Goal: Task Accomplishment & Management: Use online tool/utility

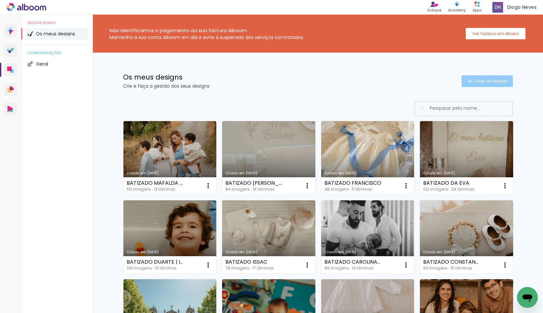
click at [485, 80] on span "Criar um design" at bounding box center [491, 81] width 34 height 4
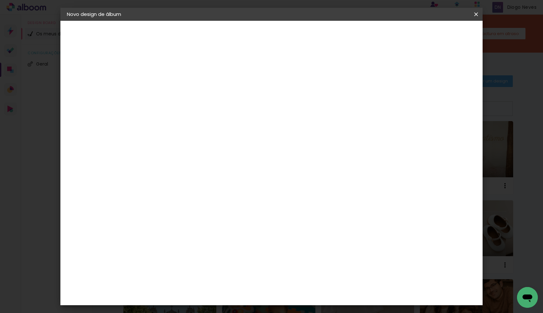
click at [173, 89] on input at bounding box center [173, 87] width 0 height 10
click at [173, 89] on input "BATIZA" at bounding box center [173, 87] width 0 height 10
type input "BATIZADO MIGUEL"
type paper-input "BATIZADO MIGUEL"
click at [0, 0] on slot "Avançar" at bounding box center [0, 0] width 0 height 0
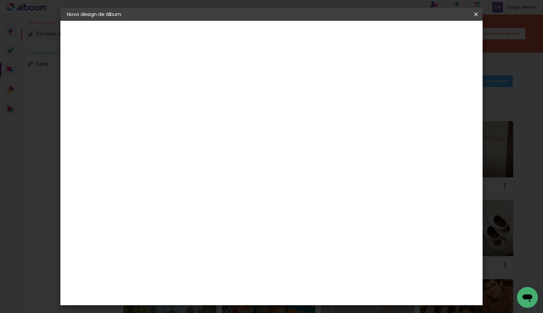
click at [211, 145] on div "DreambooksPro" at bounding box center [190, 146] width 42 height 5
click at [0, 0] on slot "Avançar" at bounding box center [0, 0] width 0 height 0
click at [198, 108] on input "text" at bounding box center [185, 113] width 25 height 10
click at [313, 111] on paper-item "Álbum" at bounding box center [314, 107] width 130 height 13
type input "Álbum"
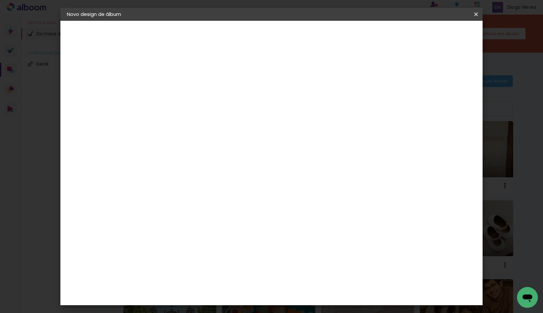
scroll to position [65, 0]
click at [217, 125] on span "30 × 25" at bounding box center [202, 131] width 30 height 13
click at [279, 34] on paper-button "Avançar" at bounding box center [263, 34] width 32 height 11
click at [441, 36] on paper-button "Iniciar design" at bounding box center [420, 34] width 43 height 11
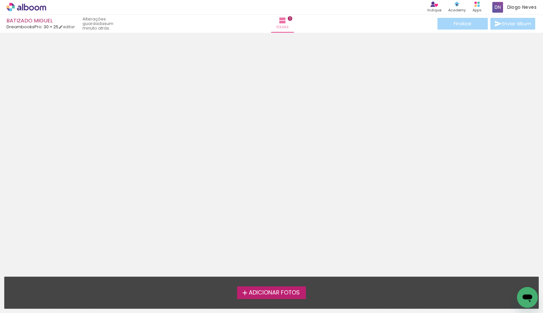
click at [281, 291] on span "Adicionar Fotos" at bounding box center [274, 293] width 51 height 6
click at [0, 0] on input "file" at bounding box center [0, 0] width 0 height 0
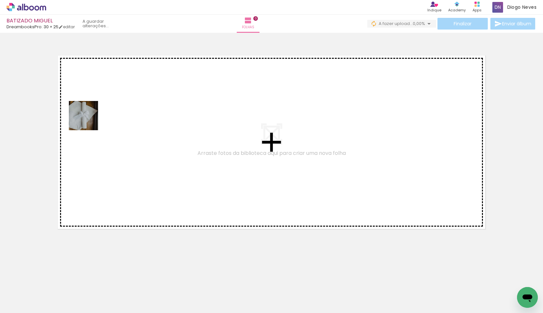
drag, startPoint x: 64, startPoint y: 289, endPoint x: 92, endPoint y: 285, distance: 28.2
click at [92, 109] on quentale-workspace at bounding box center [271, 156] width 543 height 313
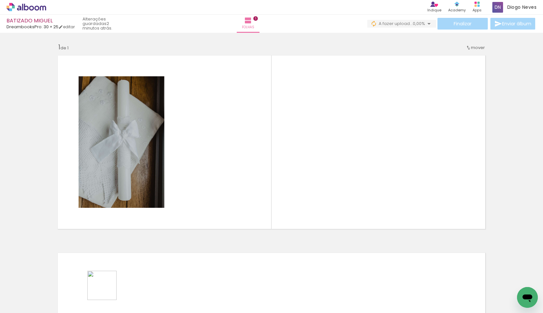
drag, startPoint x: 107, startPoint y: 290, endPoint x: 204, endPoint y: 141, distance: 178.1
click at [204, 141] on quentale-workspace at bounding box center [271, 156] width 543 height 313
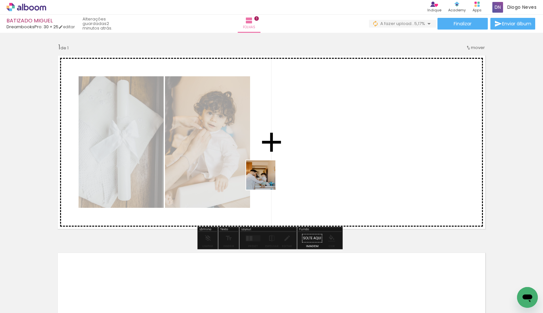
drag, startPoint x: 143, startPoint y: 297, endPoint x: 266, endPoint y: 180, distance: 169.0
click at [266, 180] on quentale-workspace at bounding box center [271, 156] width 543 height 313
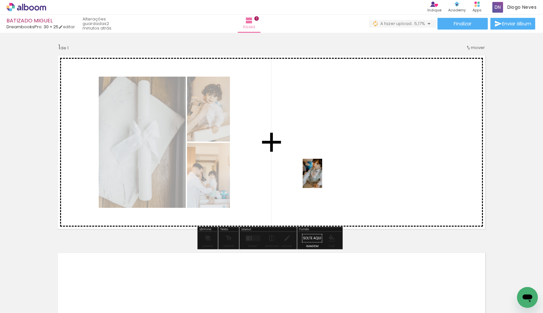
drag, startPoint x: 182, startPoint y: 286, endPoint x: 301, endPoint y: 184, distance: 156.3
click at [317, 177] on quentale-workspace at bounding box center [271, 156] width 543 height 313
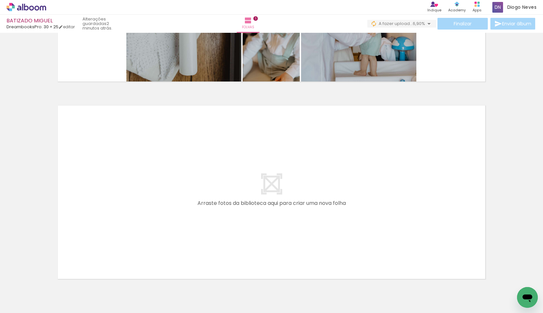
scroll to position [162, 0]
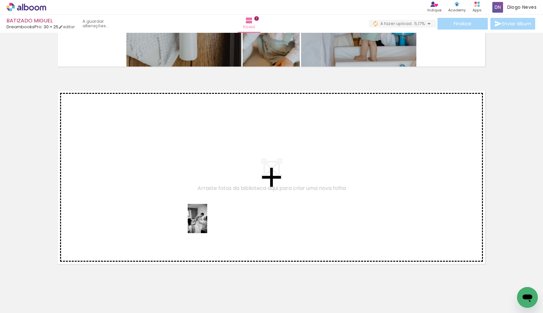
drag, startPoint x: 354, startPoint y: 292, endPoint x: 206, endPoint y: 223, distance: 162.9
click at [206, 223] on quentale-workspace at bounding box center [271, 156] width 543 height 313
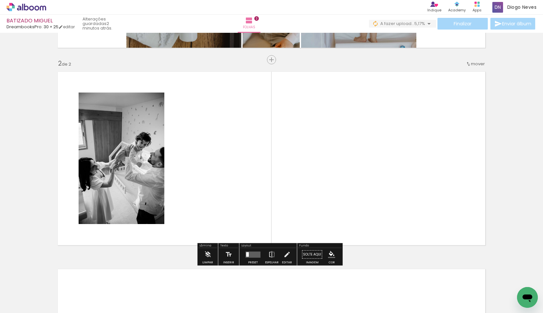
scroll to position [187, 0]
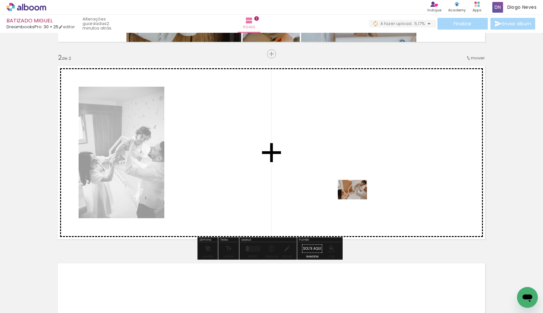
drag, startPoint x: 398, startPoint y: 288, endPoint x: 357, endPoint y: 199, distance: 97.3
click at [357, 199] on quentale-workspace at bounding box center [271, 156] width 543 height 313
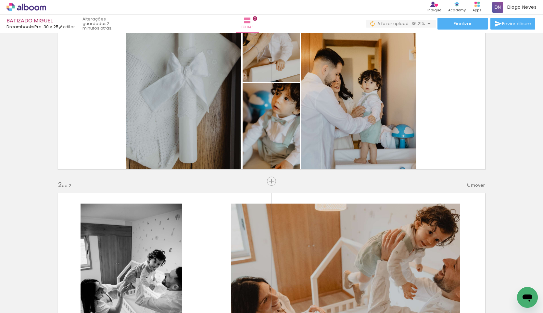
scroll to position [90, 0]
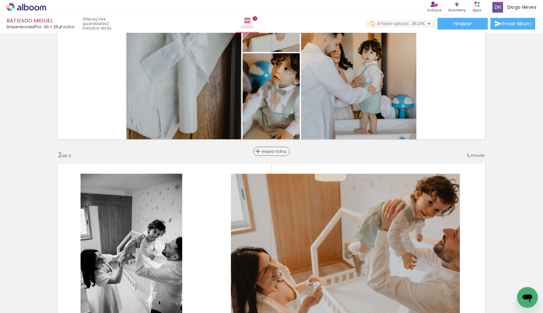
click at [266, 153] on span "Inserir folha" at bounding box center [274, 151] width 25 height 4
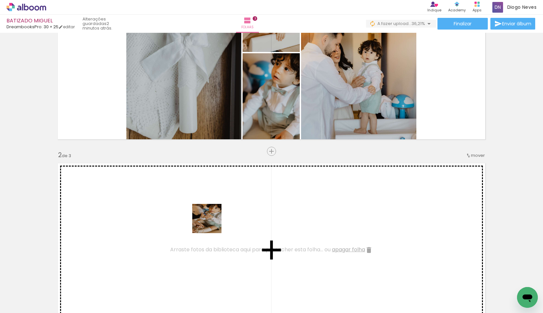
drag, startPoint x: 214, startPoint y: 291, endPoint x: 223, endPoint y: 240, distance: 52.0
click at [211, 221] on quentale-workspace at bounding box center [271, 156] width 543 height 313
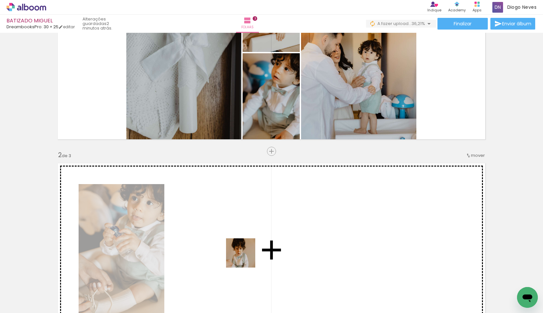
drag, startPoint x: 245, startPoint y: 289, endPoint x: 245, endPoint y: 192, distance: 97.1
click at [245, 192] on quentale-workspace at bounding box center [271, 156] width 543 height 313
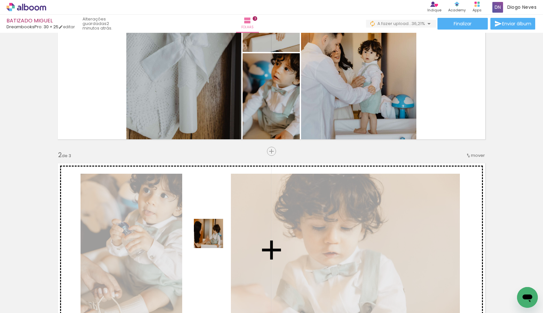
drag, startPoint x: 288, startPoint y: 298, endPoint x: 225, endPoint y: 241, distance: 84.8
click at [195, 227] on quentale-workspace at bounding box center [271, 156] width 543 height 313
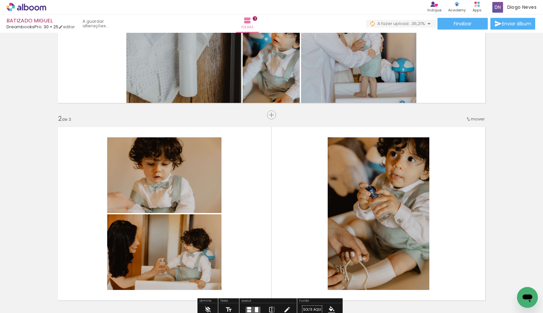
scroll to position [155, 0]
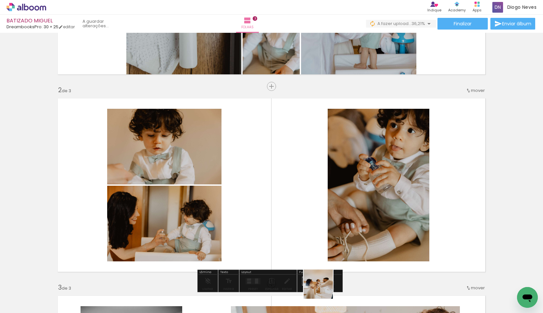
drag, startPoint x: 326, startPoint y: 299, endPoint x: 303, endPoint y: 244, distance: 58.8
click at [282, 222] on quentale-workspace at bounding box center [271, 156] width 543 height 313
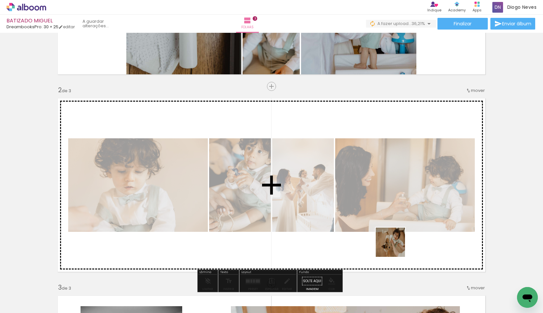
drag, startPoint x: 426, startPoint y: 298, endPoint x: 395, endPoint y: 247, distance: 59.6
click at [395, 247] on quentale-workspace at bounding box center [271, 156] width 543 height 313
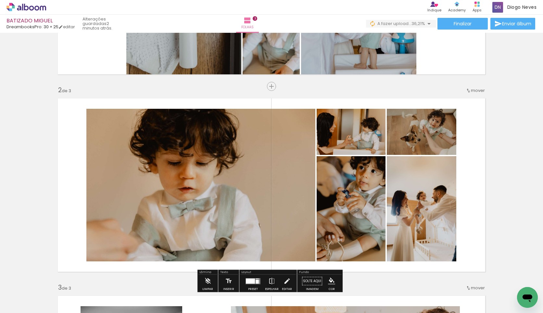
click at [219, 168] on quentale-photo at bounding box center [200, 185] width 229 height 153
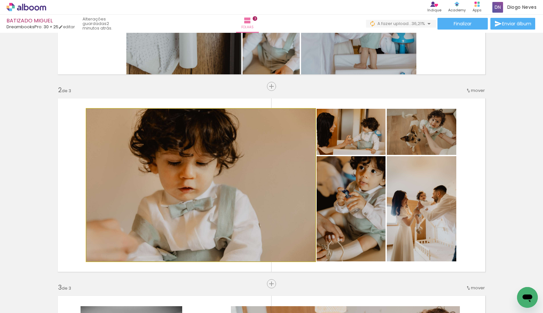
click at [219, 168] on quentale-photo at bounding box center [200, 185] width 229 height 153
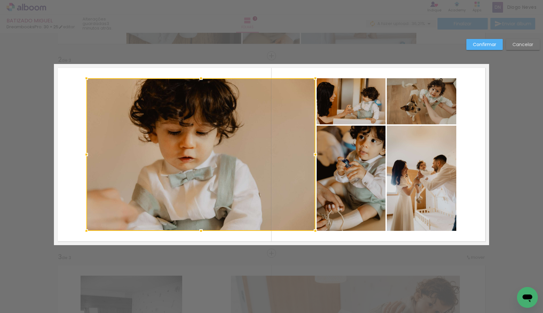
scroll to position [187, 0]
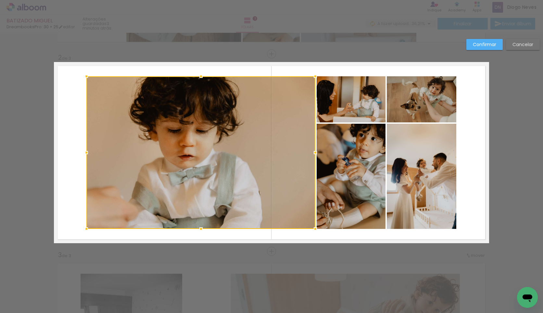
click at [219, 168] on div at bounding box center [200, 152] width 229 height 153
click at [0, 0] on slot "Confirmar" at bounding box center [0, 0] width 0 height 0
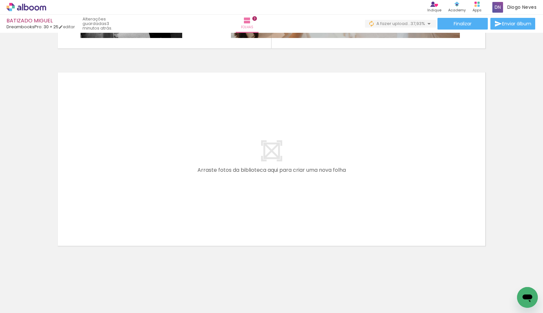
scroll to position [0, 308]
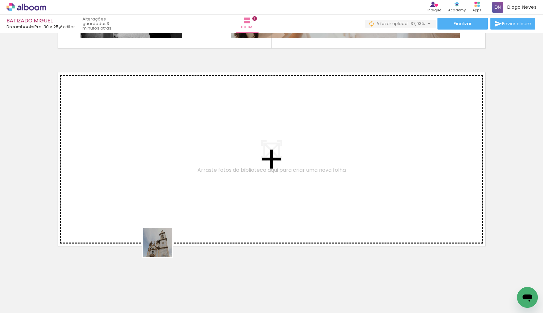
drag, startPoint x: 156, startPoint y: 296, endPoint x: 169, endPoint y: 262, distance: 37.0
click at [162, 225] on quentale-workspace at bounding box center [271, 156] width 543 height 313
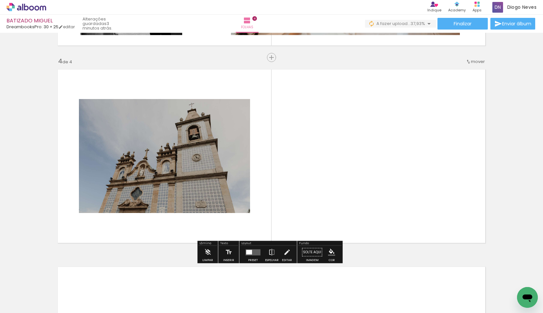
scroll to position [582, 0]
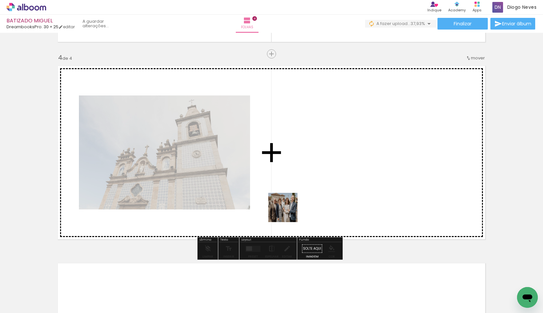
drag, startPoint x: 195, startPoint y: 295, endPoint x: 305, endPoint y: 205, distance: 141.4
click at [305, 205] on quentale-workspace at bounding box center [271, 156] width 543 height 313
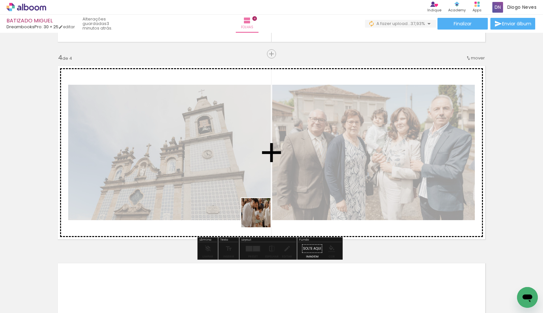
drag, startPoint x: 234, startPoint y: 296, endPoint x: 276, endPoint y: 167, distance: 135.2
click at [279, 162] on quentale-workspace at bounding box center [271, 156] width 543 height 313
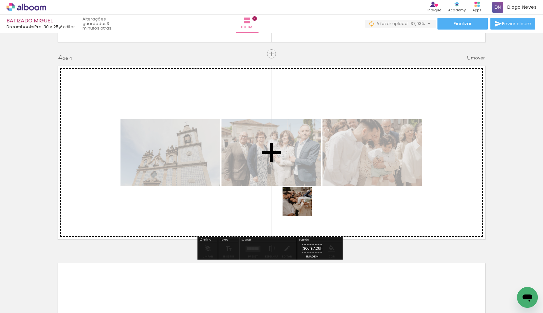
drag, startPoint x: 270, startPoint y: 286, endPoint x: 302, endPoint y: 193, distance: 97.9
click at [318, 162] on quentale-workspace at bounding box center [271, 156] width 543 height 313
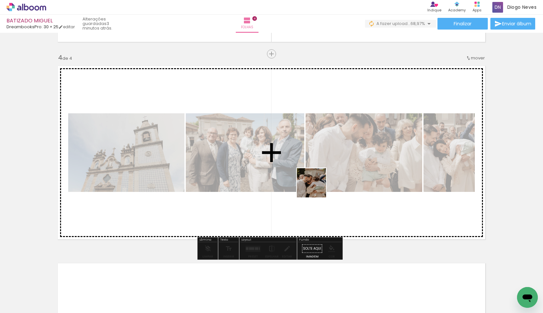
drag, startPoint x: 307, startPoint y: 293, endPoint x: 316, endPoint y: 188, distance: 106.2
click at [316, 188] on quentale-workspace at bounding box center [271, 156] width 543 height 313
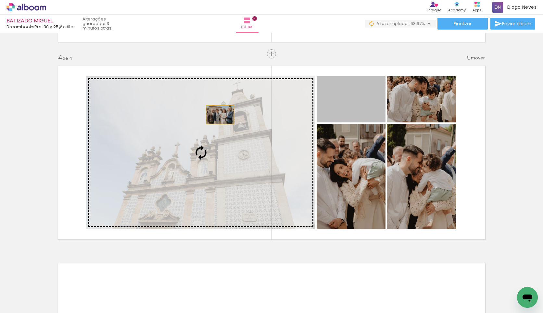
drag, startPoint x: 277, startPoint y: 108, endPoint x: 205, endPoint y: 117, distance: 71.6
click at [0, 0] on slot at bounding box center [0, 0] width 0 height 0
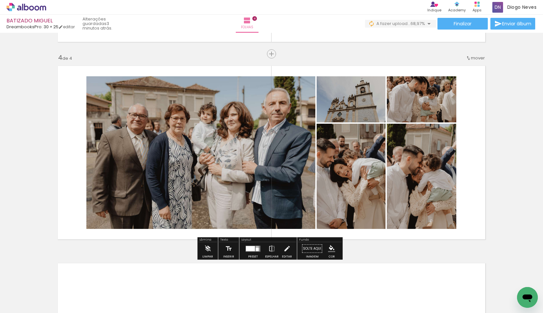
click at [334, 178] on quentale-photo at bounding box center [350, 176] width 69 height 105
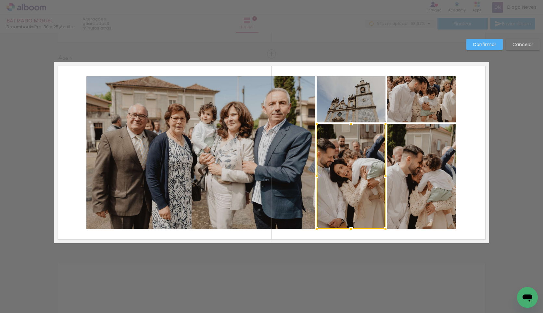
click at [521, 48] on paper-button "Cancelar" at bounding box center [523, 44] width 34 height 11
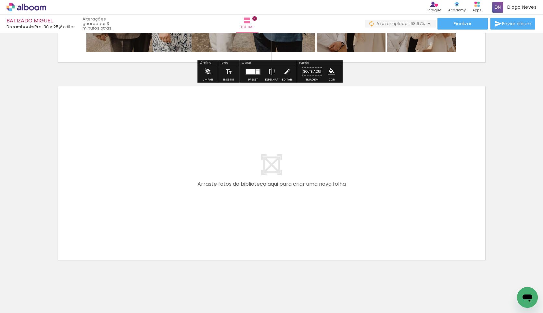
scroll to position [773, 0]
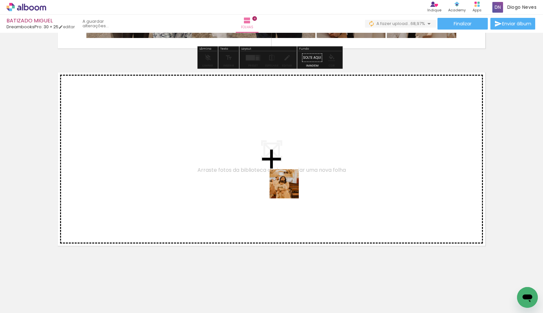
drag, startPoint x: 335, startPoint y: 292, endPoint x: 265, endPoint y: 135, distance: 172.3
click at [265, 135] on quentale-workspace at bounding box center [271, 156] width 543 height 313
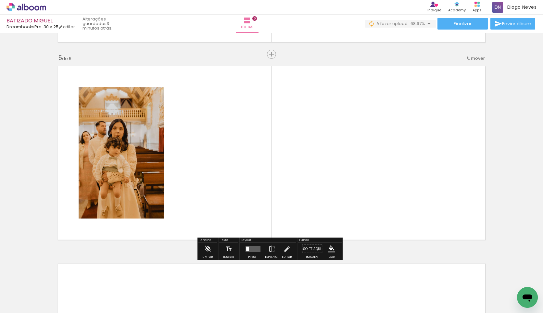
scroll to position [779, 0]
drag, startPoint x: 377, startPoint y: 288, endPoint x: 374, endPoint y: 125, distance: 163.6
click at [374, 125] on quentale-workspace at bounding box center [271, 156] width 543 height 313
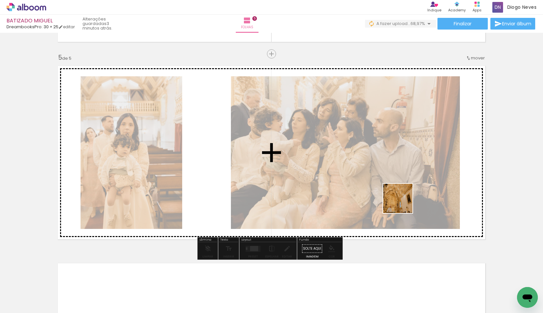
drag, startPoint x: 412, startPoint y: 246, endPoint x: 417, endPoint y: 199, distance: 47.4
click at [402, 141] on quentale-workspace at bounding box center [271, 156] width 543 height 313
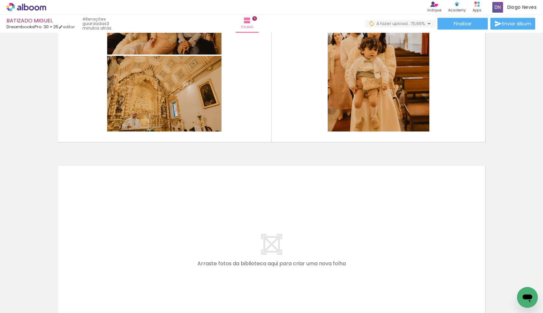
scroll to position [0, 560]
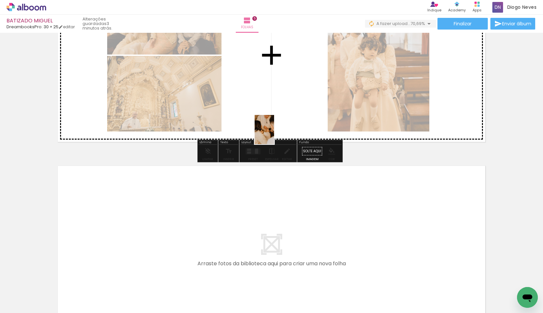
drag, startPoint x: 205, startPoint y: 290, endPoint x: 218, endPoint y: 303, distance: 18.6
click at [296, 108] on quentale-workspace at bounding box center [271, 156] width 543 height 313
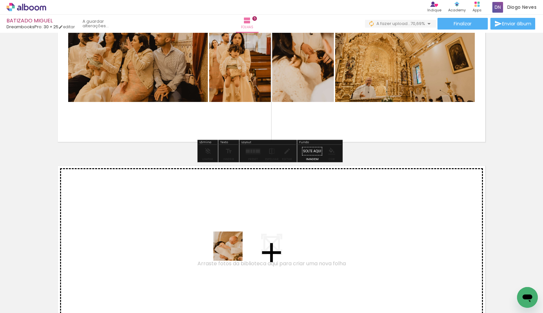
drag, startPoint x: 228, startPoint y: 290, endPoint x: 245, endPoint y: 172, distance: 119.3
click at [253, 137] on quentale-workspace at bounding box center [271, 156] width 543 height 313
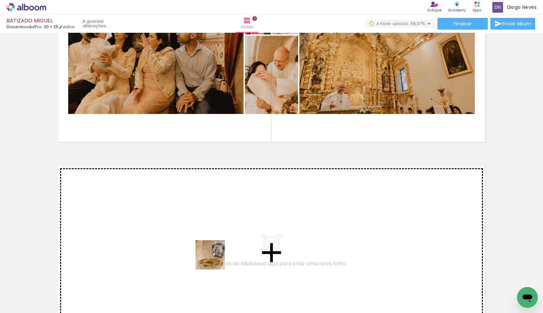
drag, startPoint x: 274, startPoint y: 300, endPoint x: 196, endPoint y: 250, distance: 92.3
click at [196, 250] on quentale-workspace at bounding box center [271, 156] width 543 height 313
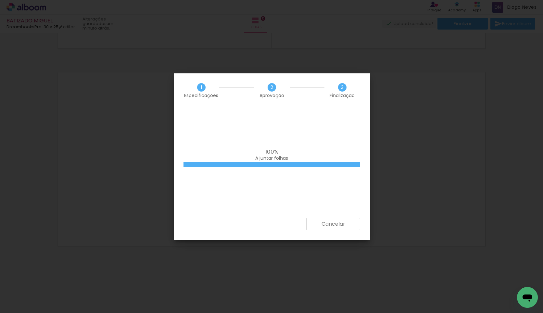
scroll to position [0, 1621]
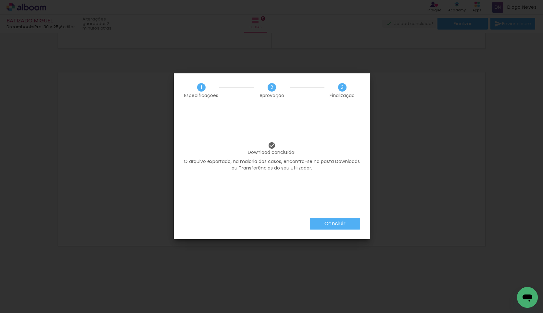
click at [318, 227] on paper-button "Concluir" at bounding box center [335, 224] width 50 height 12
